Goal: Task Accomplishment & Management: Use online tool/utility

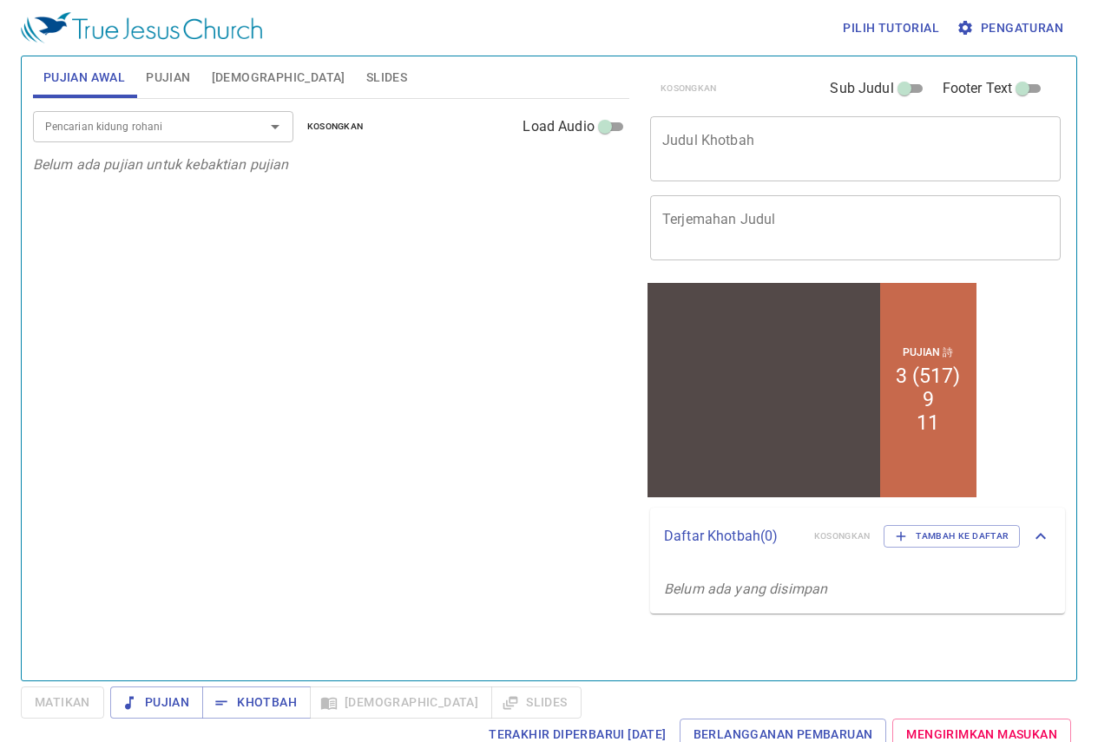
click at [1000, 27] on span "Pengaturan" at bounding box center [1011, 28] width 103 height 22
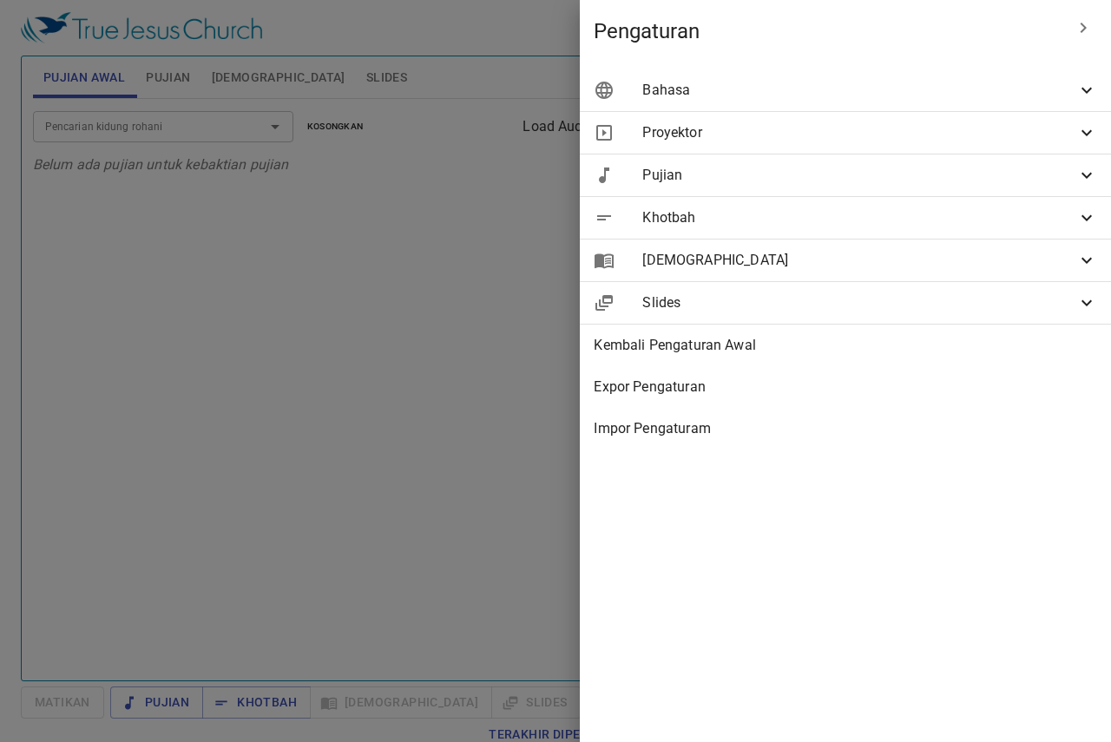
click at [1089, 87] on icon at bounding box center [1086, 90] width 21 height 21
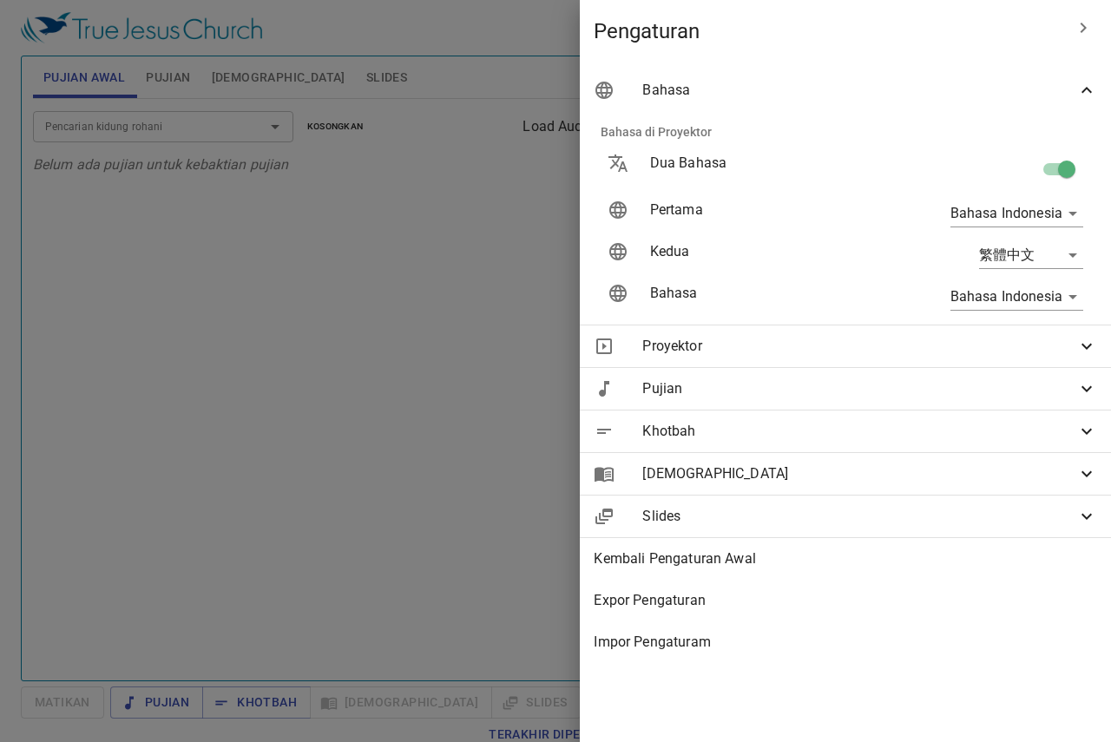
click at [1068, 173] on input "checkbox" at bounding box center [1066, 172] width 99 height 33
checkbox input "false"
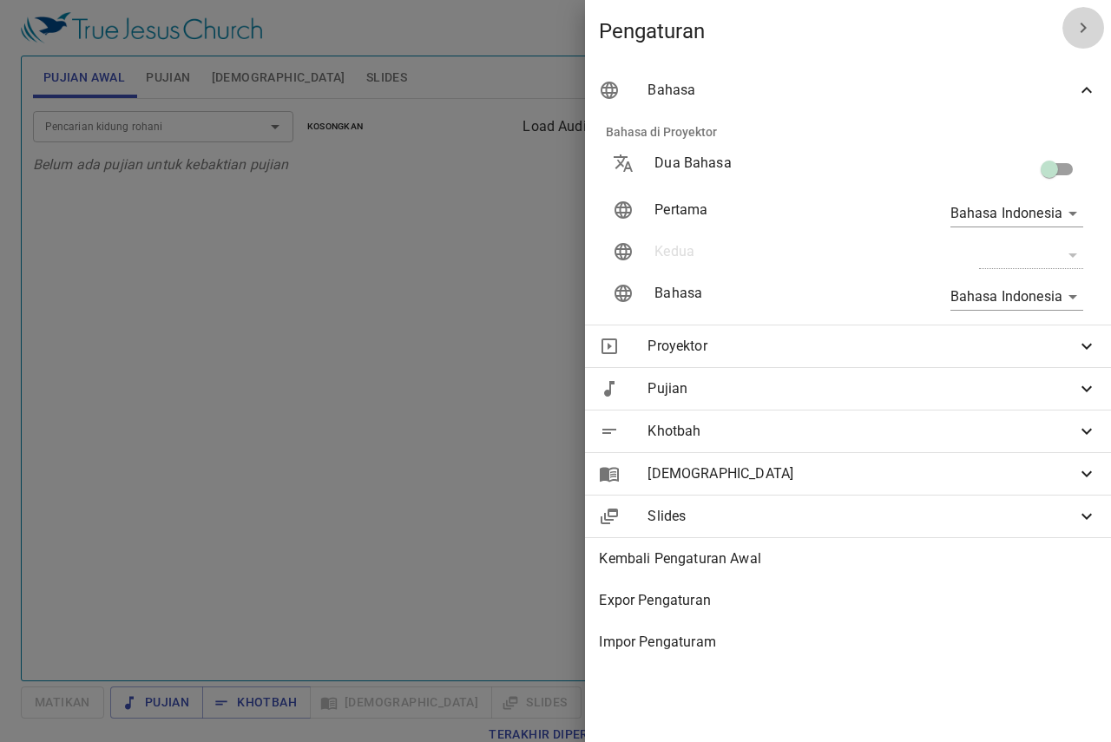
click at [1087, 19] on icon "button" at bounding box center [1083, 27] width 21 height 21
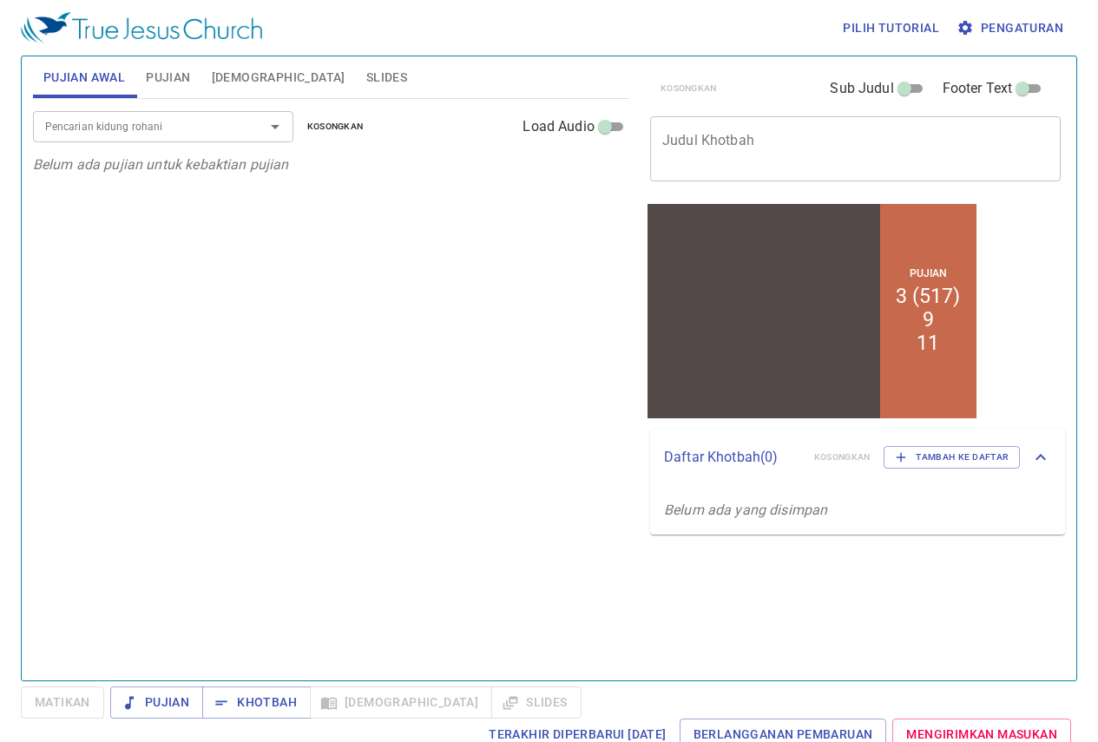
click at [177, 122] on input "Pencarian kidung rohani" at bounding box center [137, 126] width 199 height 20
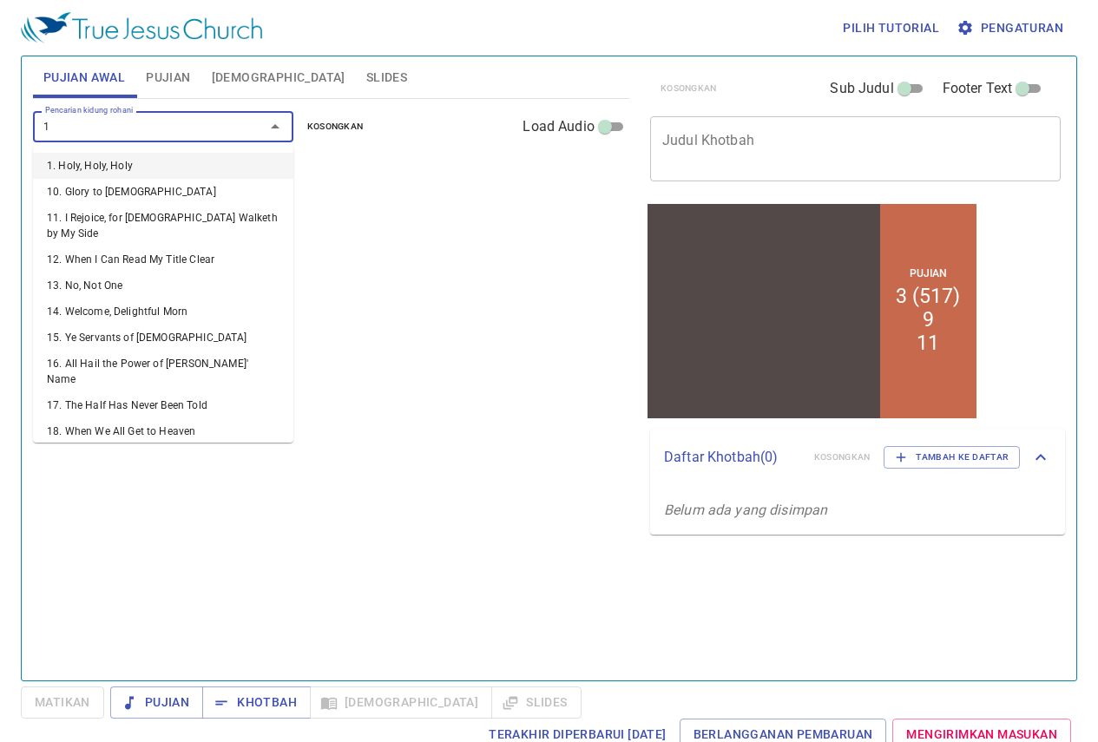
type input "10"
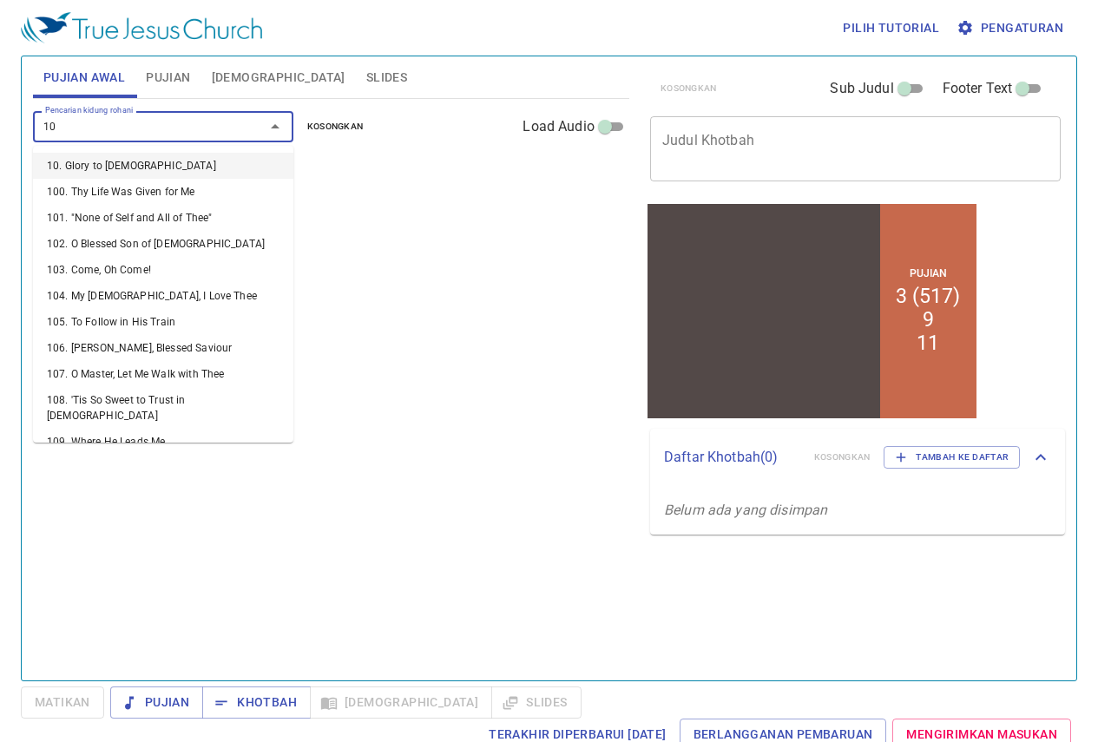
click at [149, 161] on li "10. Glory to [DEMOGRAPHIC_DATA]" at bounding box center [163, 166] width 260 height 26
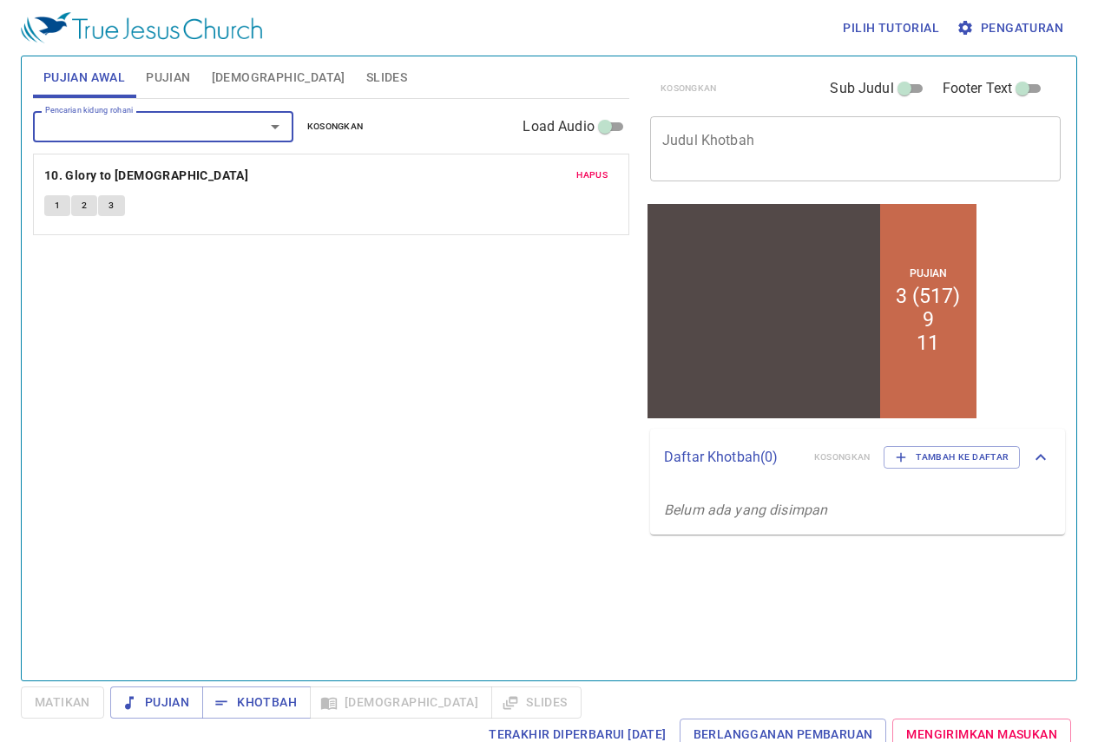
click at [116, 127] on input "Pencarian kidung rohani" at bounding box center [137, 126] width 199 height 20
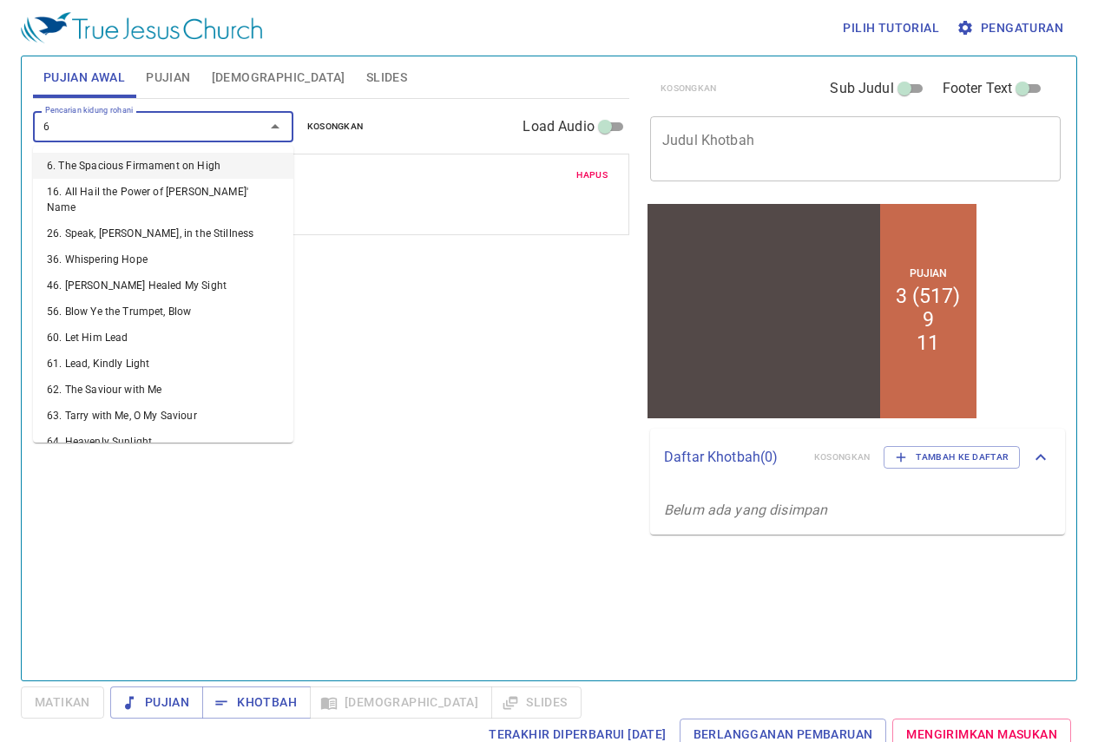
type input "68"
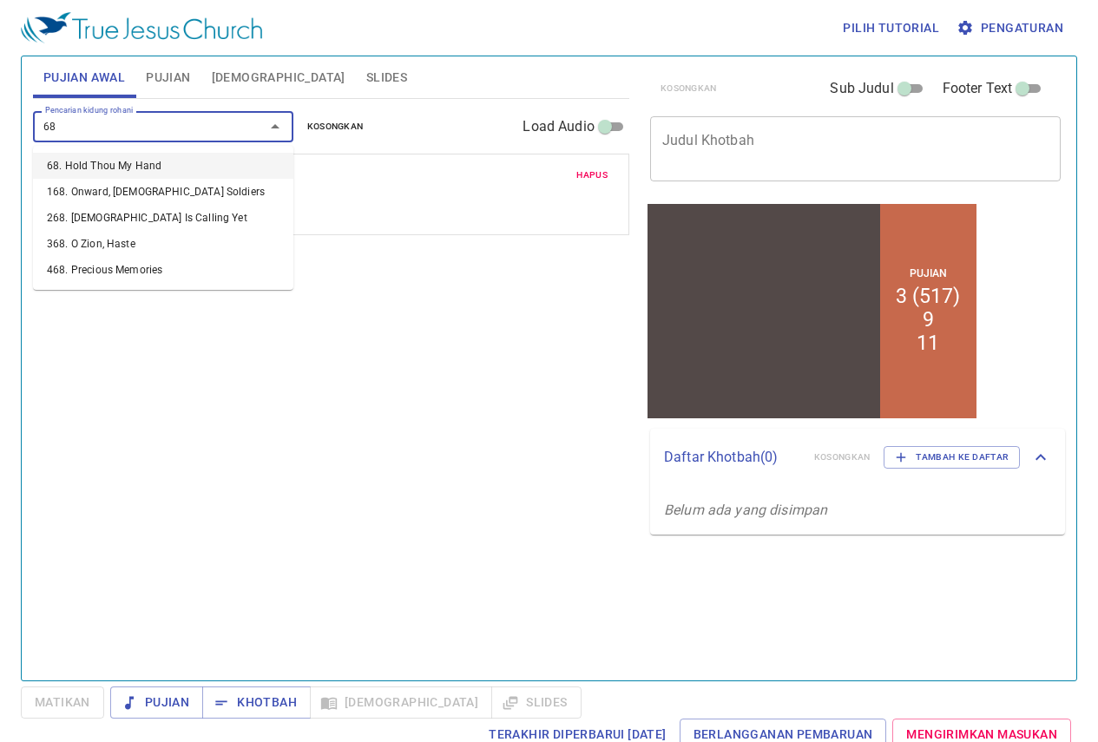
click at [143, 165] on li "68. Hold Thou My Hand" at bounding box center [163, 166] width 260 height 26
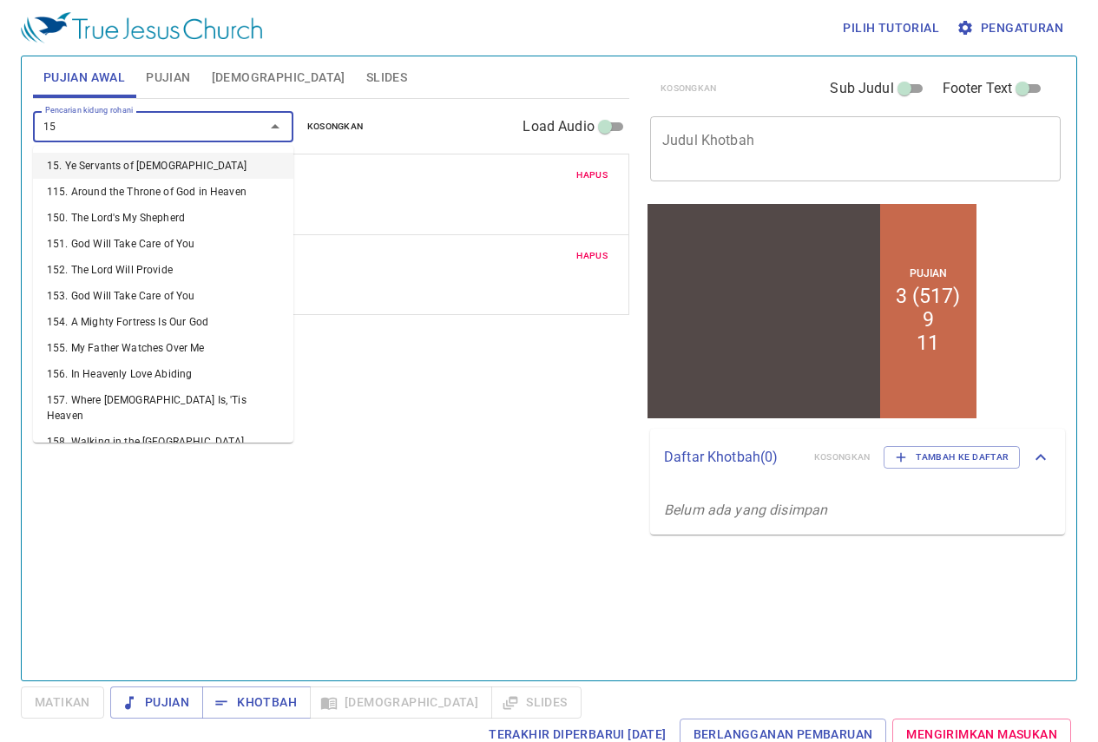
type input "155"
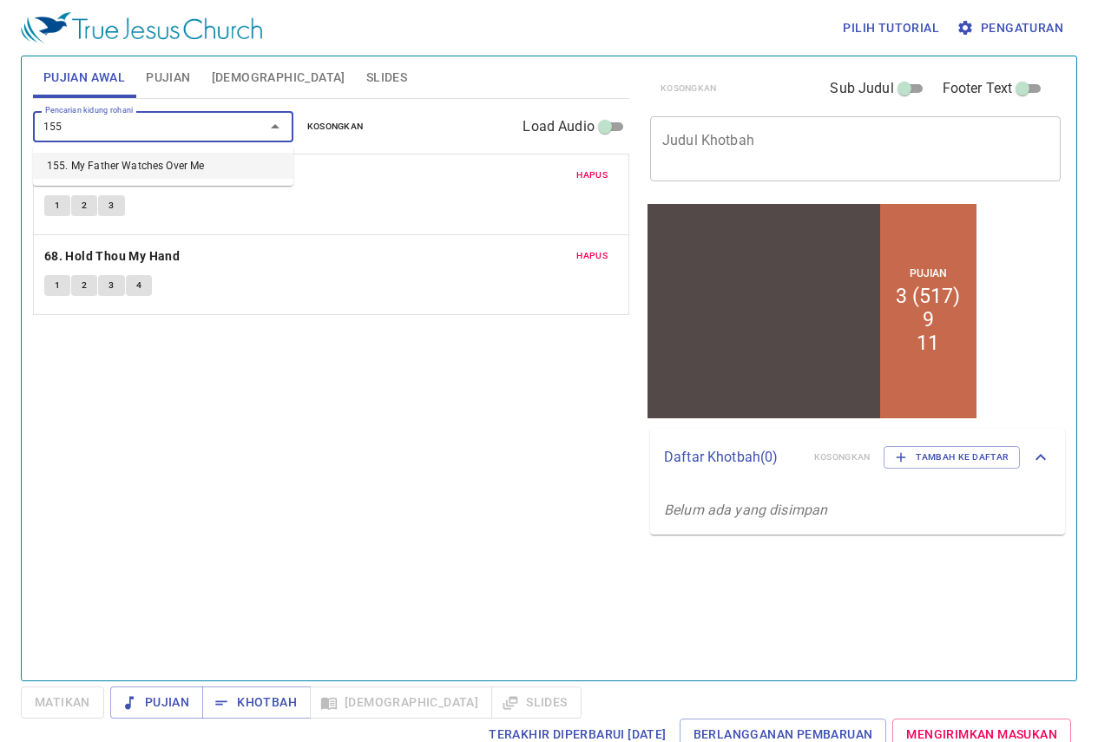
click at [147, 166] on li "155. My Father Watches Over Me" at bounding box center [163, 166] width 260 height 26
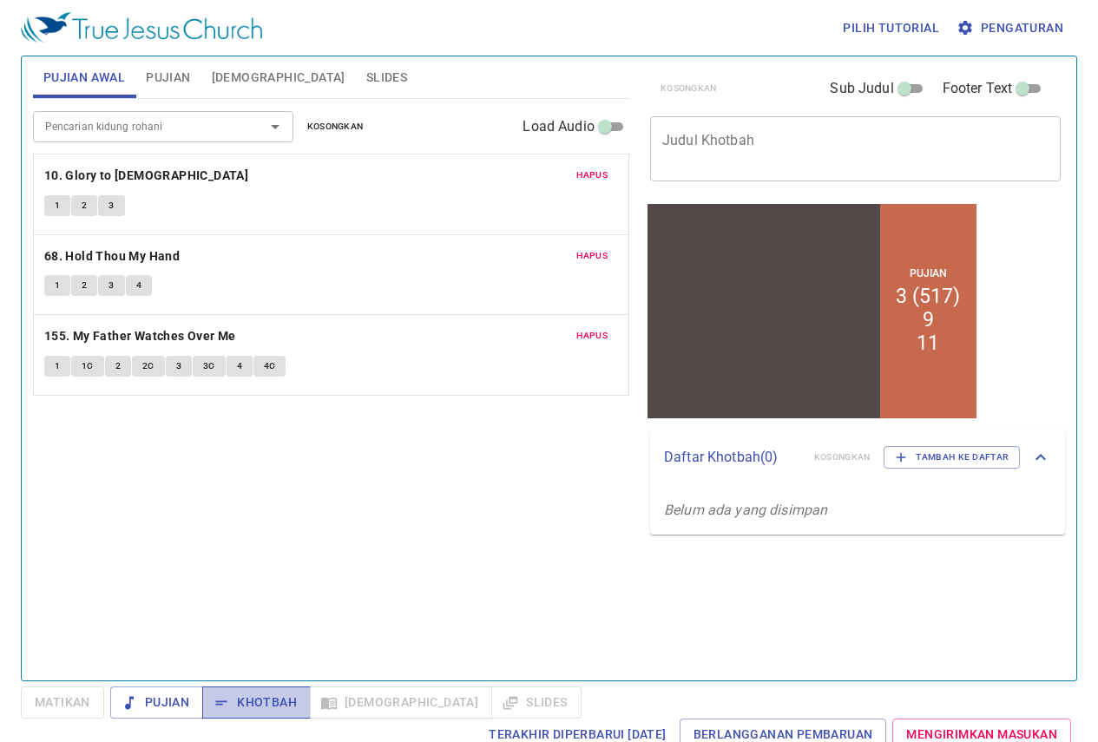
click at [273, 689] on button "Khotbah" at bounding box center [256, 703] width 108 height 32
click at [61, 697] on span "Matikan" at bounding box center [63, 703] width 56 height 22
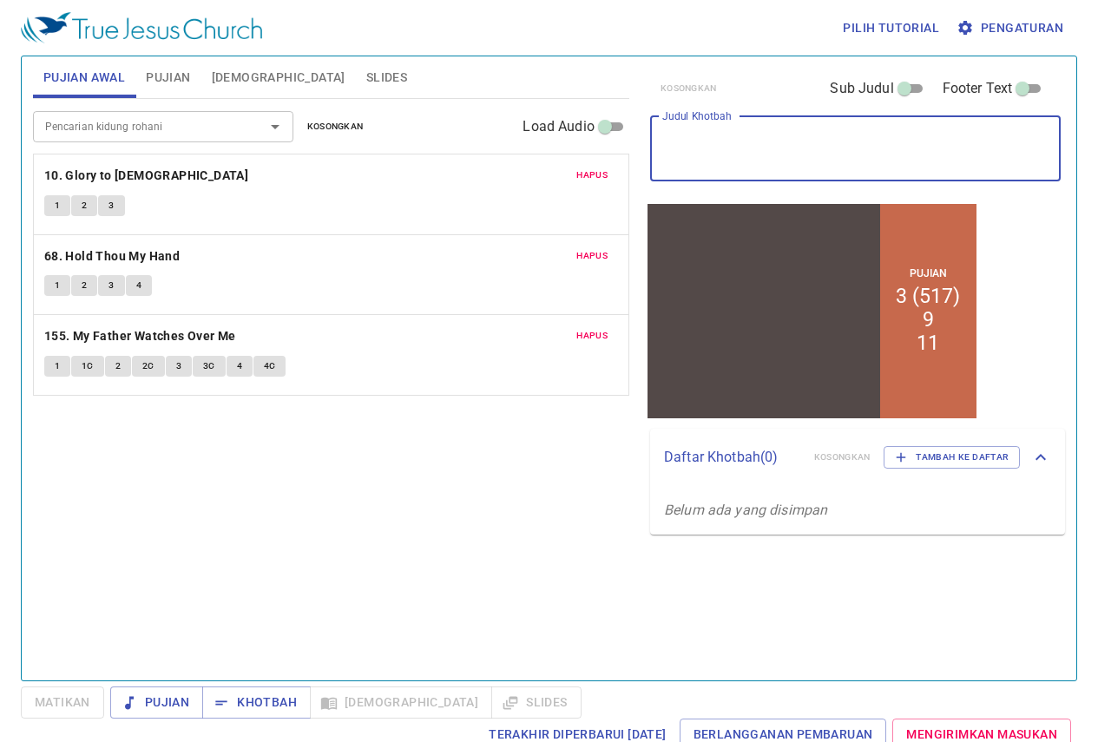
drag, startPoint x: 773, startPoint y: 158, endPoint x: 820, endPoint y: 154, distance: 47.1
click at [774, 158] on textarea "Judul Khotbah" at bounding box center [855, 148] width 386 height 33
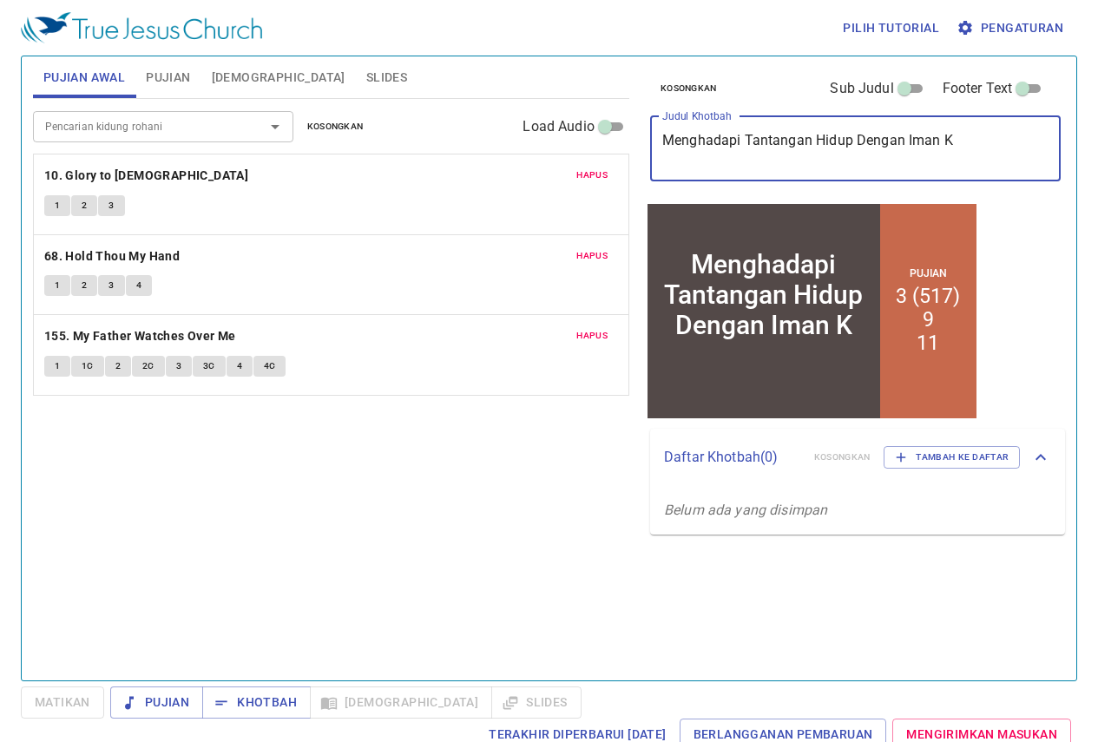
type textarea "Menghadapi Tantangan Hidup Dengan Iman Kr"
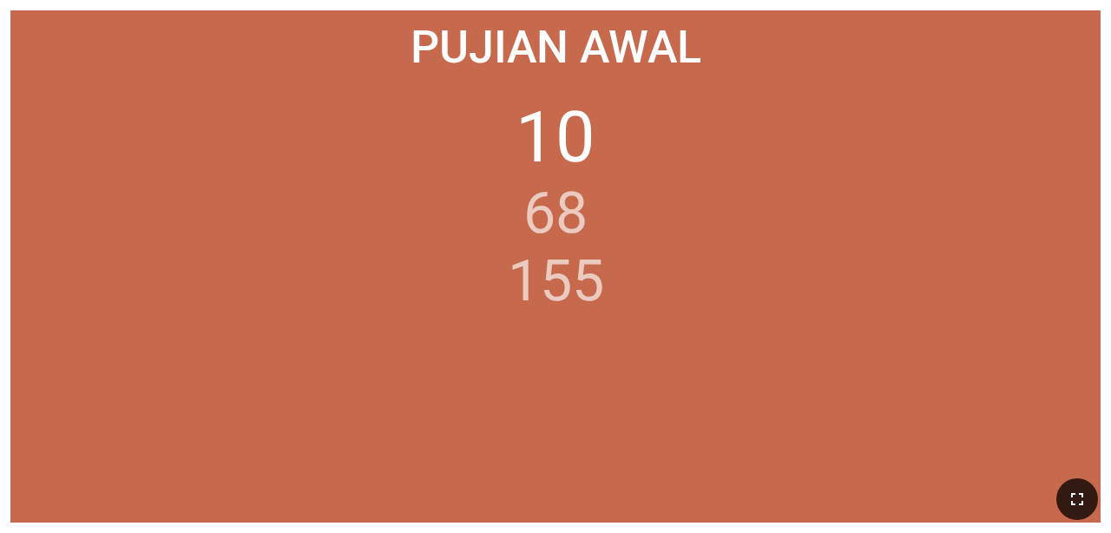
click at [693, 499] on icon "button" at bounding box center [1077, 499] width 21 height 21
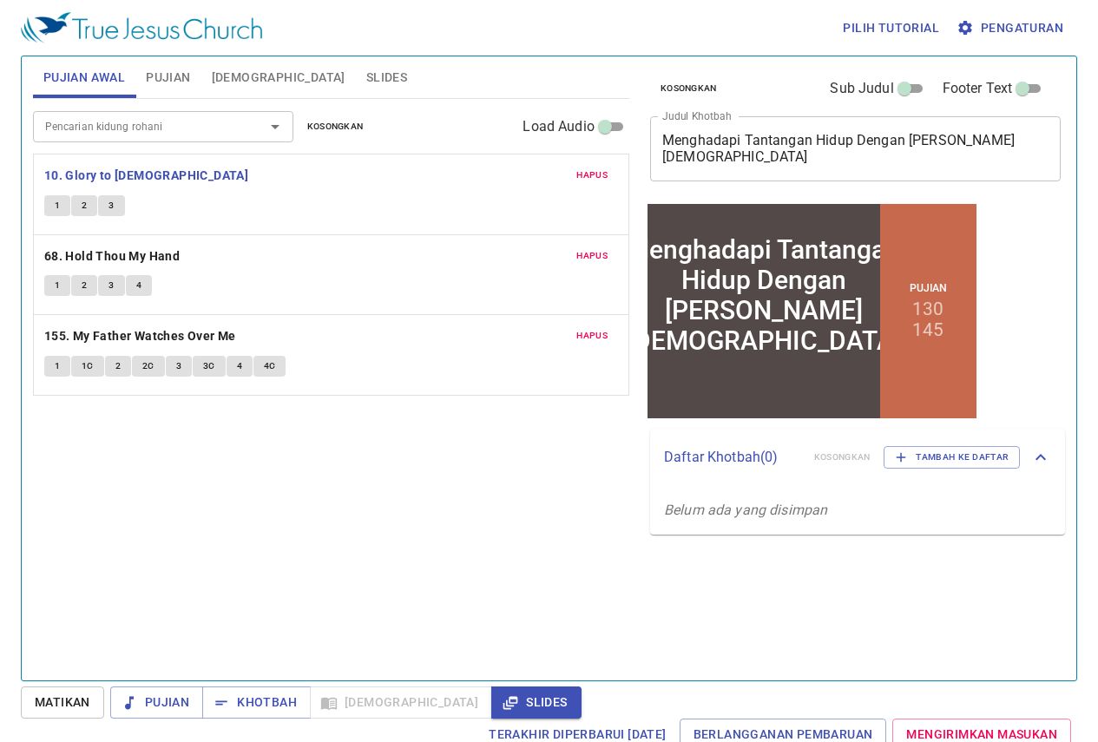
click at [325, 535] on div "Pencarian kidung rohani Pencarian kidung rohani Kosongkan Load Audio Hapus 10. …" at bounding box center [331, 382] width 596 height 567
click at [299, 468] on div "Pencarian kidung rohani Pencarian kidung rohani Kosongkan Load Audio Hapus 10. …" at bounding box center [331, 382] width 596 height 567
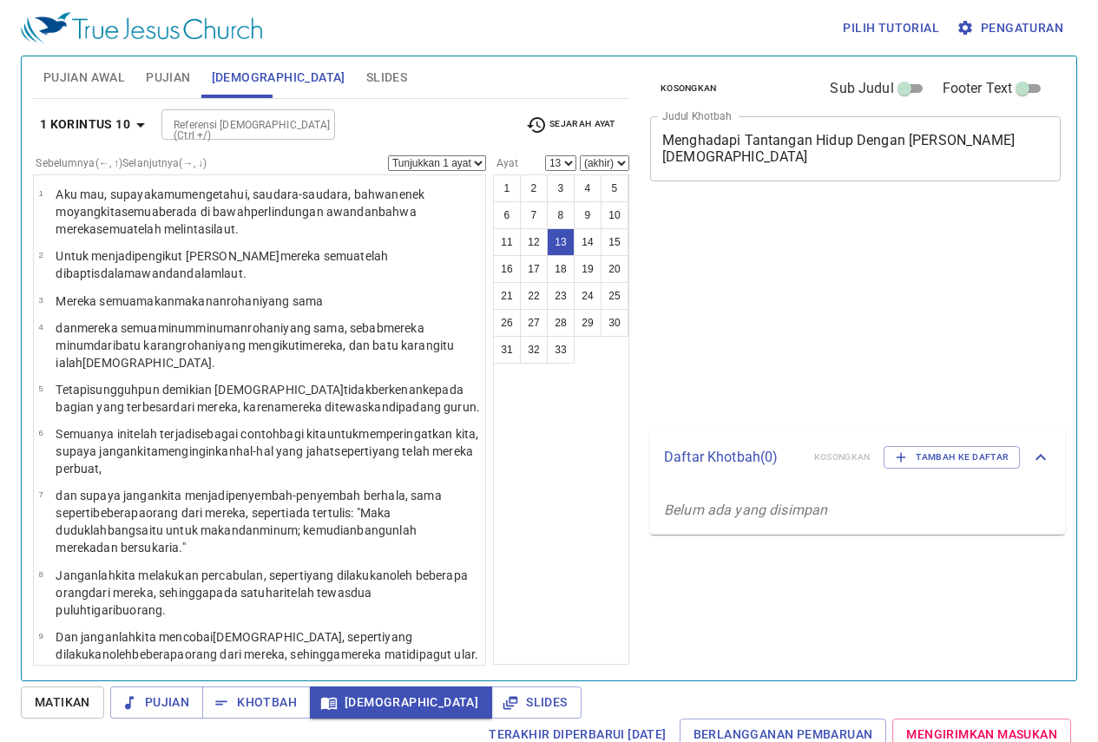
select select "13"
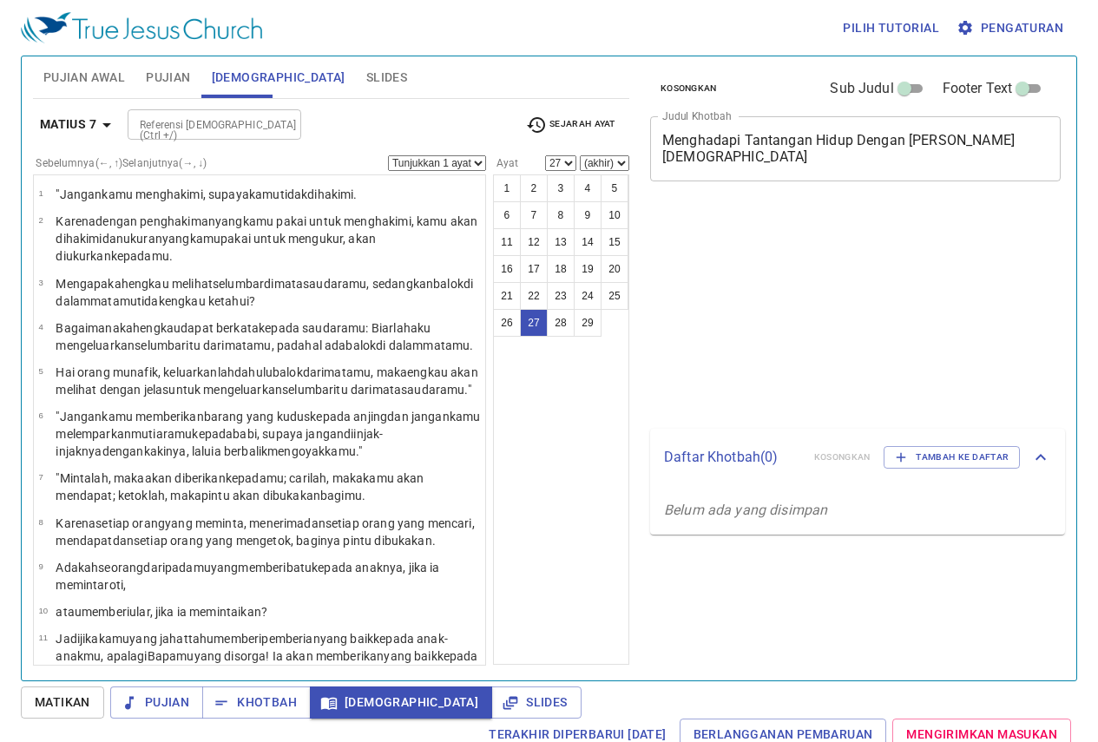
select select "27"
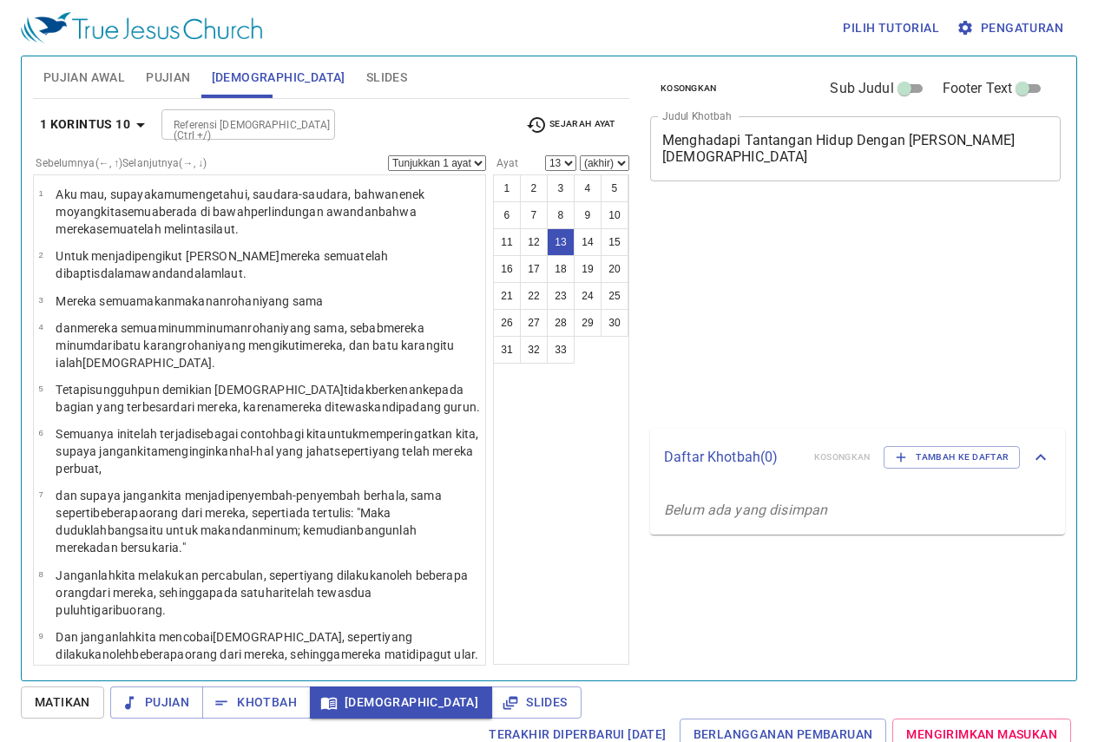
select select "13"
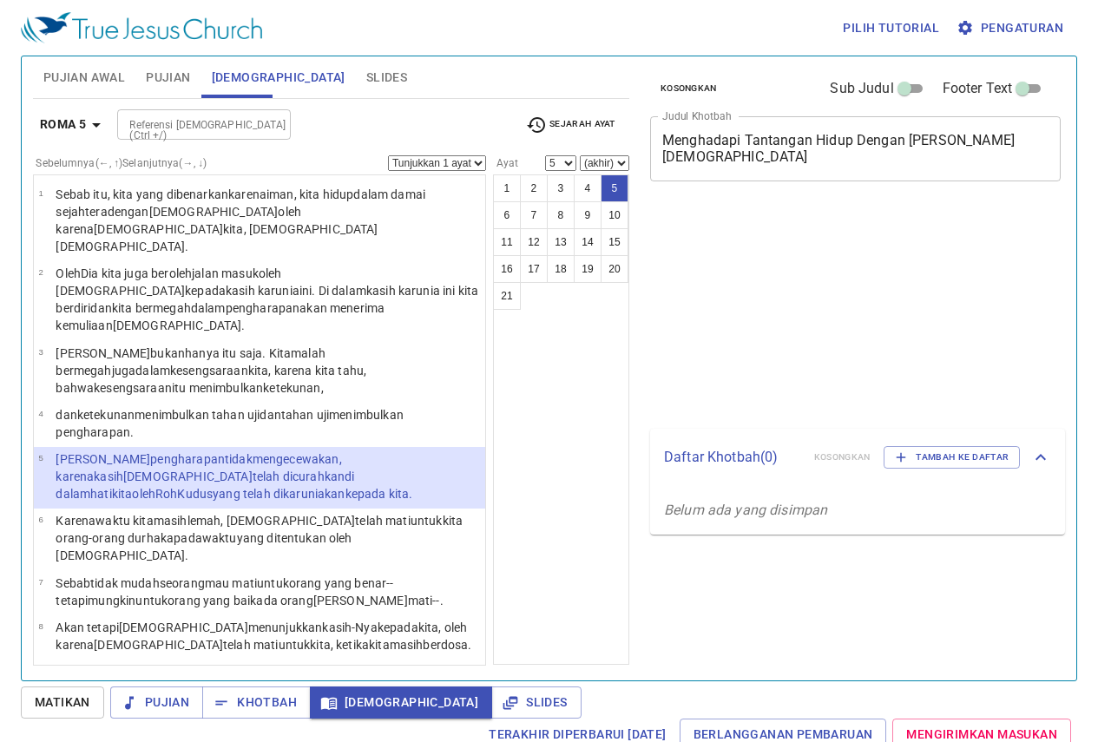
select select "5"
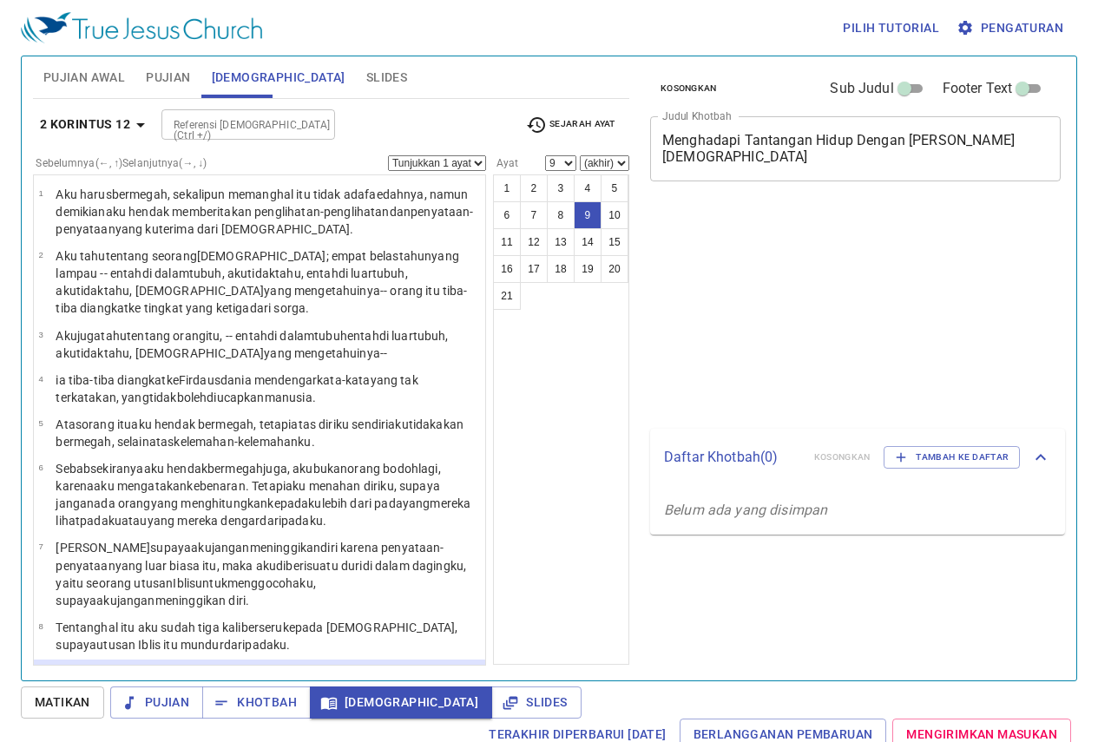
select select "9"
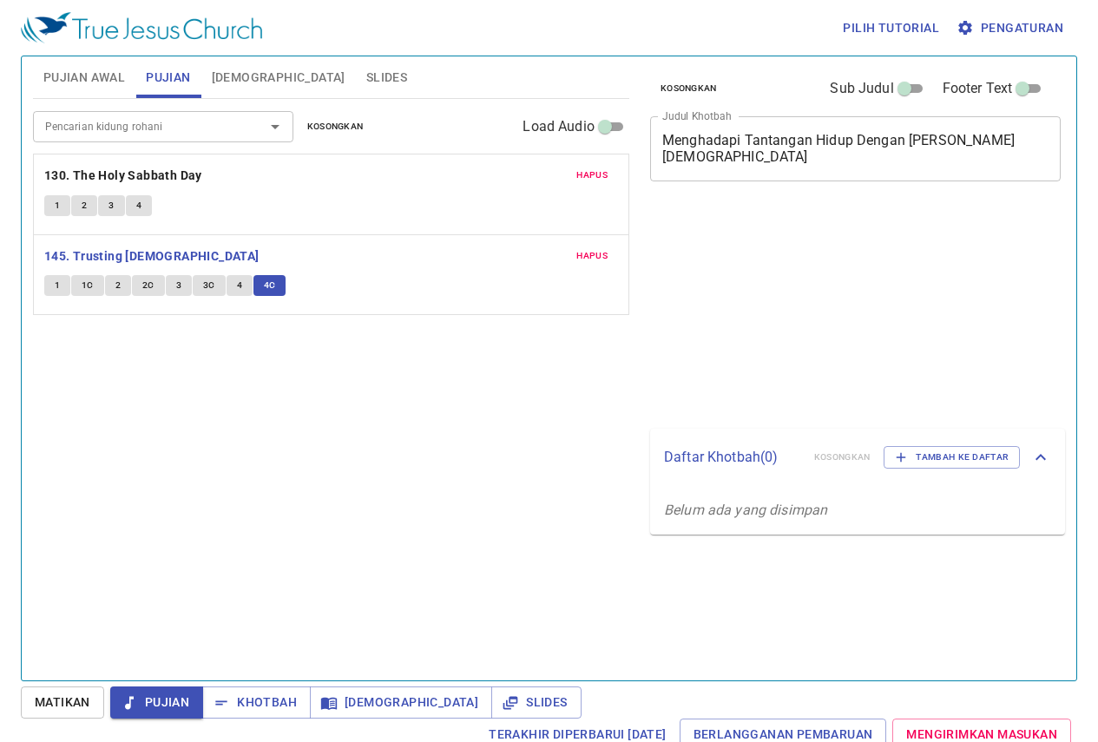
scroll to position [8, 0]
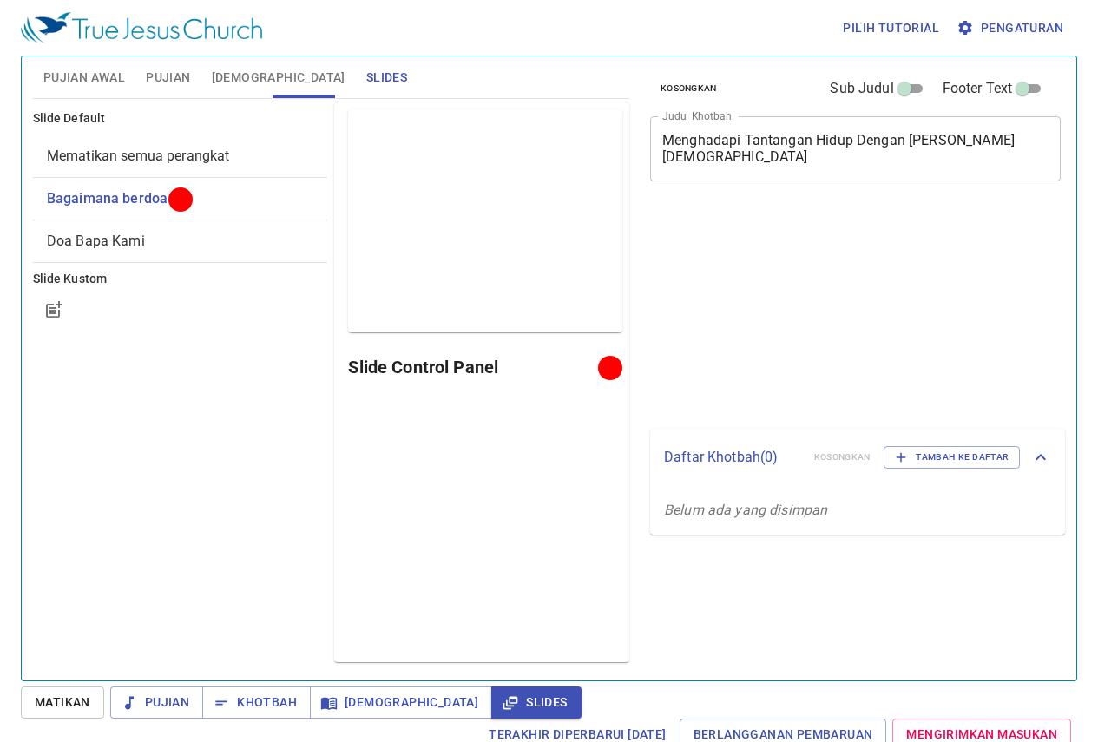
scroll to position [8, 0]
